Goal: Navigation & Orientation: Go to known website

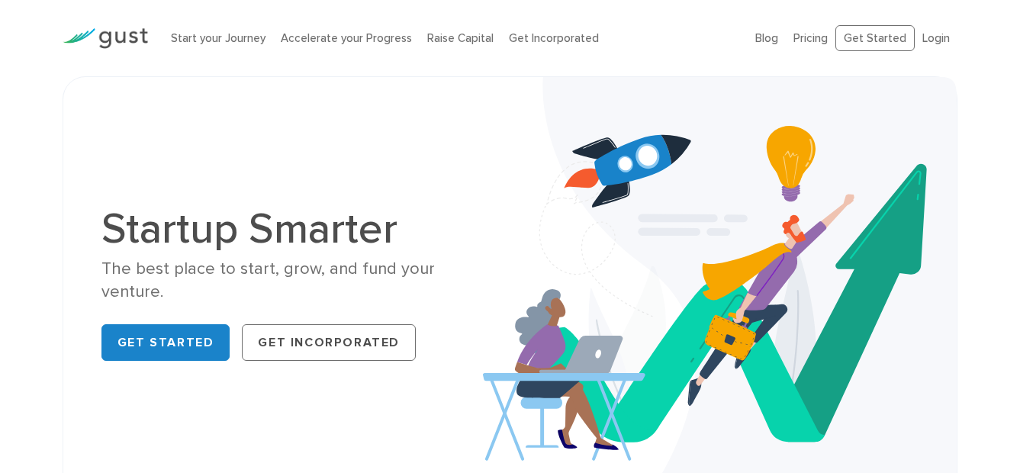
click at [164, 333] on link "Get Started" at bounding box center [165, 342] width 129 height 37
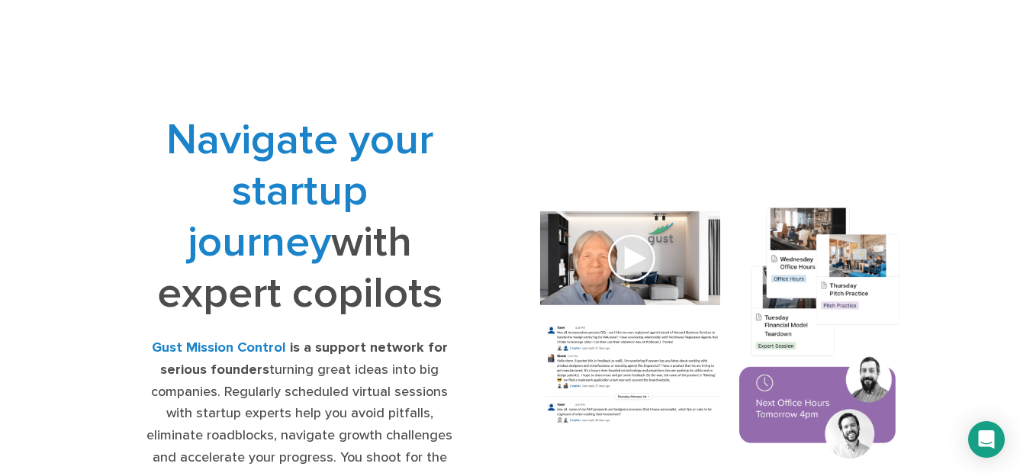
click at [631, 256] on img at bounding box center [720, 335] width 398 height 285
click at [642, 271] on img at bounding box center [720, 335] width 398 height 285
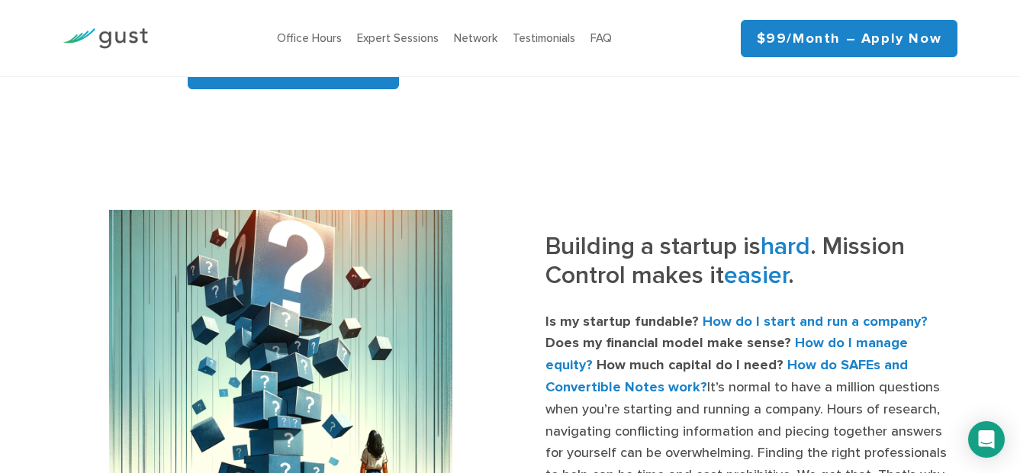
scroll to position [458, 0]
